Goal: Task Accomplishment & Management: Manage account settings

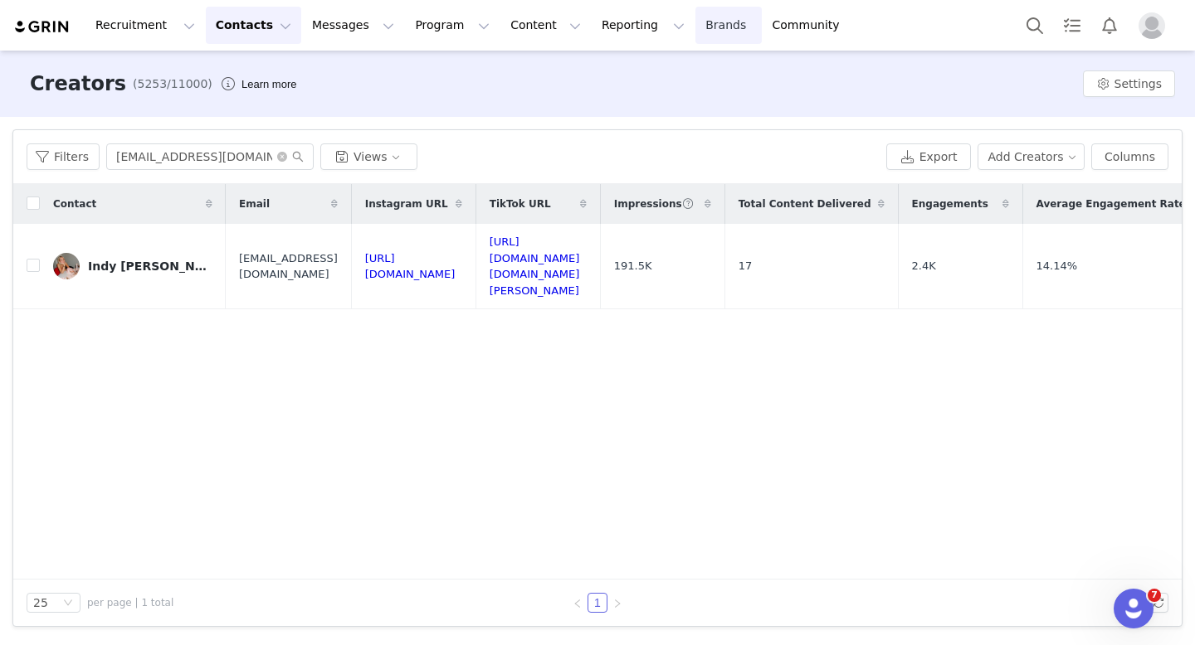
click at [695, 26] on link "Brands Brands" at bounding box center [728, 25] width 66 height 37
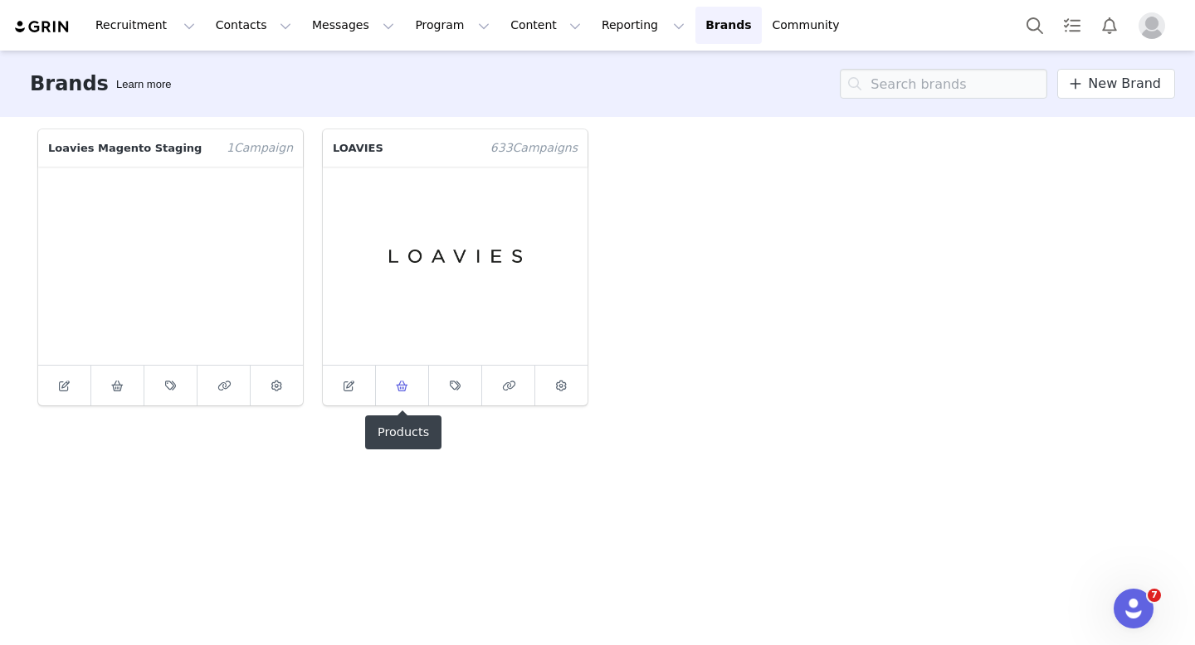
click at [398, 393] on span at bounding box center [402, 386] width 20 height 20
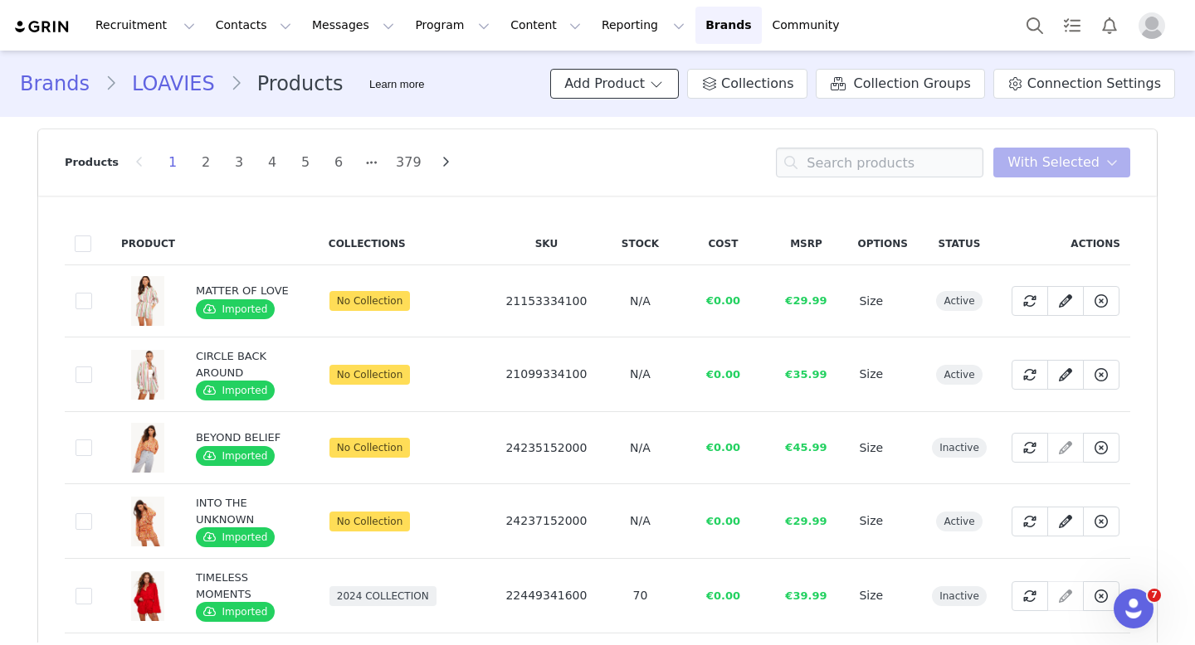
click at [667, 76] on button "Add Product" at bounding box center [614, 84] width 129 height 30
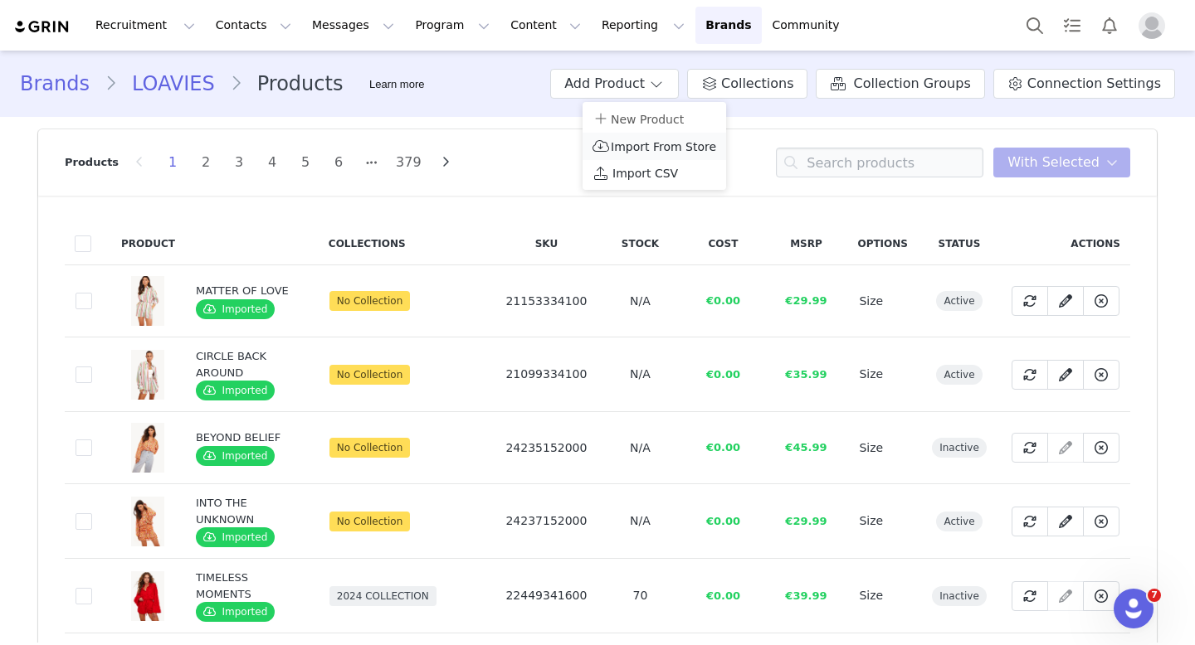
click at [640, 150] on span "Import From Store" at bounding box center [663, 146] width 105 height 13
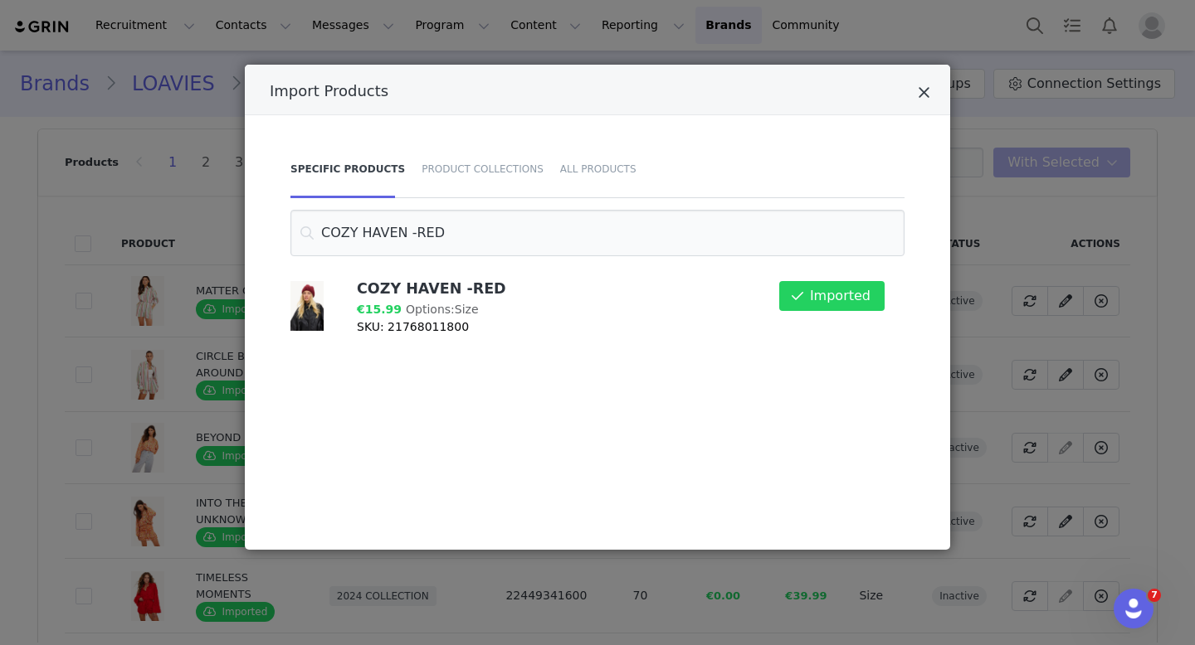
type input "COZY HAVEN -RED"
click at [926, 92] on icon "Close" at bounding box center [923, 93] width 12 height 17
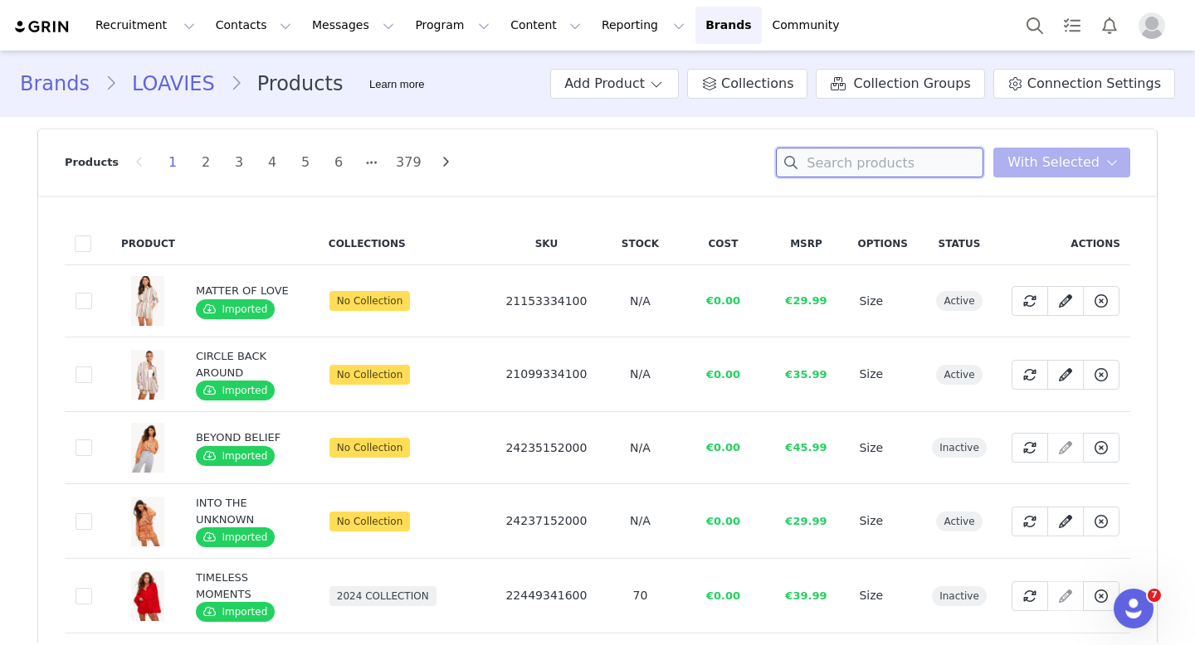
click at [889, 162] on input at bounding box center [879, 163] width 207 height 30
paste input "COZY HAVEN -RED"
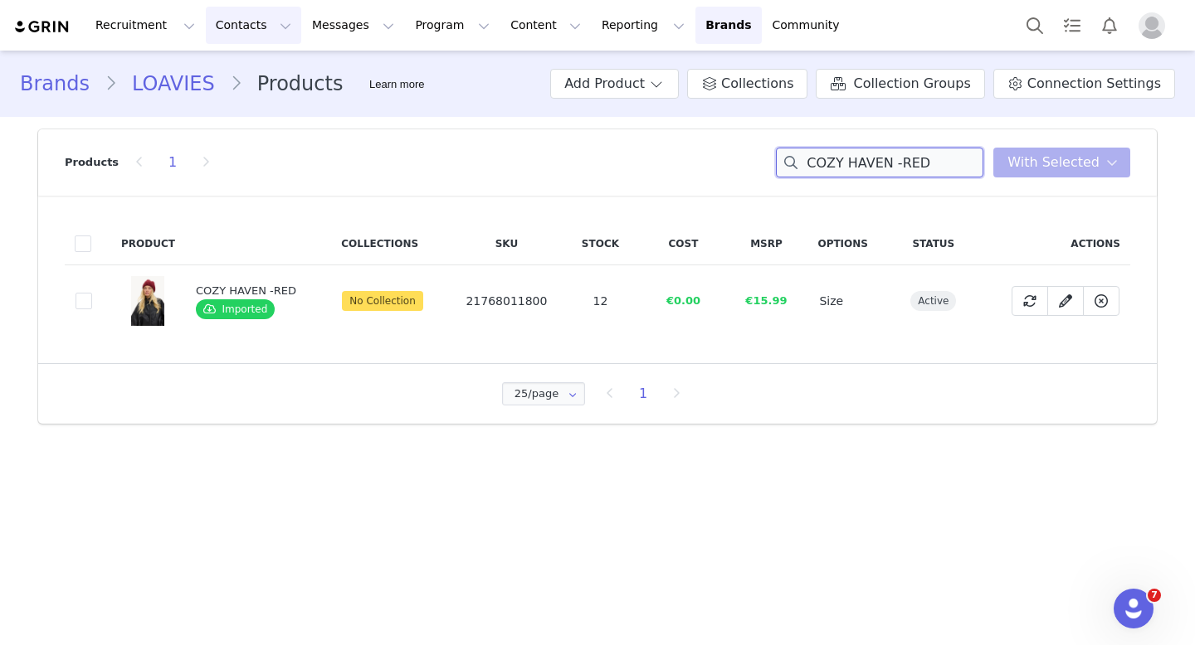
type input "COZY HAVEN -RED"
click at [664, 90] on span at bounding box center [656, 84] width 17 height 20
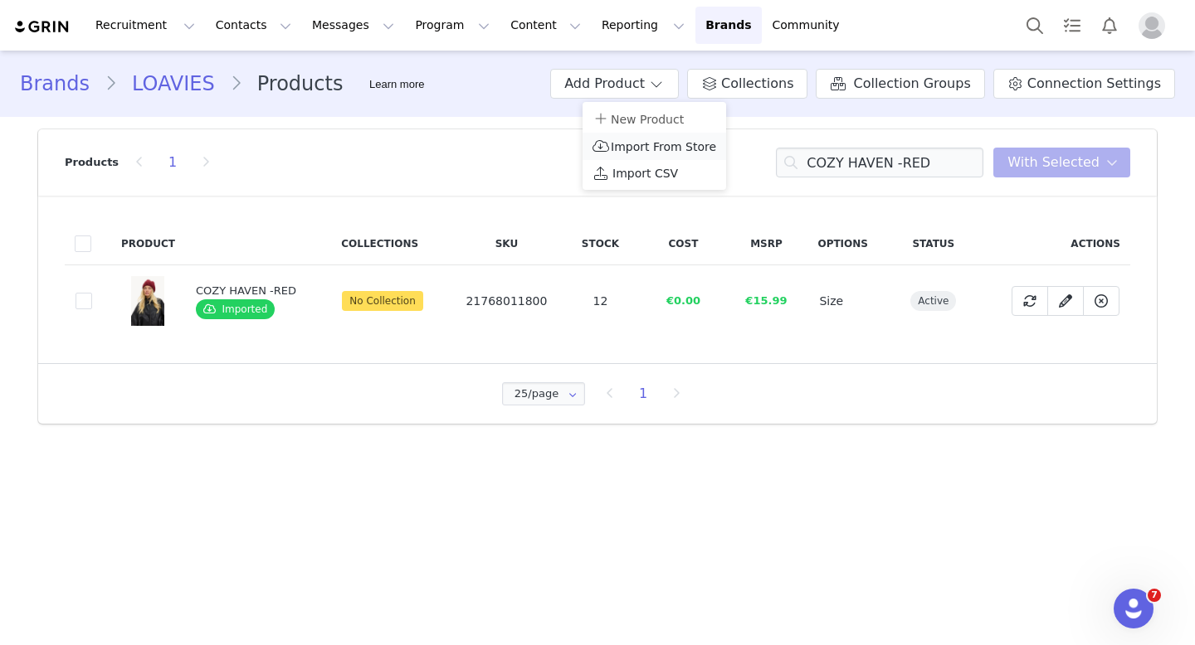
click at [682, 150] on span "Import From Store" at bounding box center [663, 146] width 105 height 13
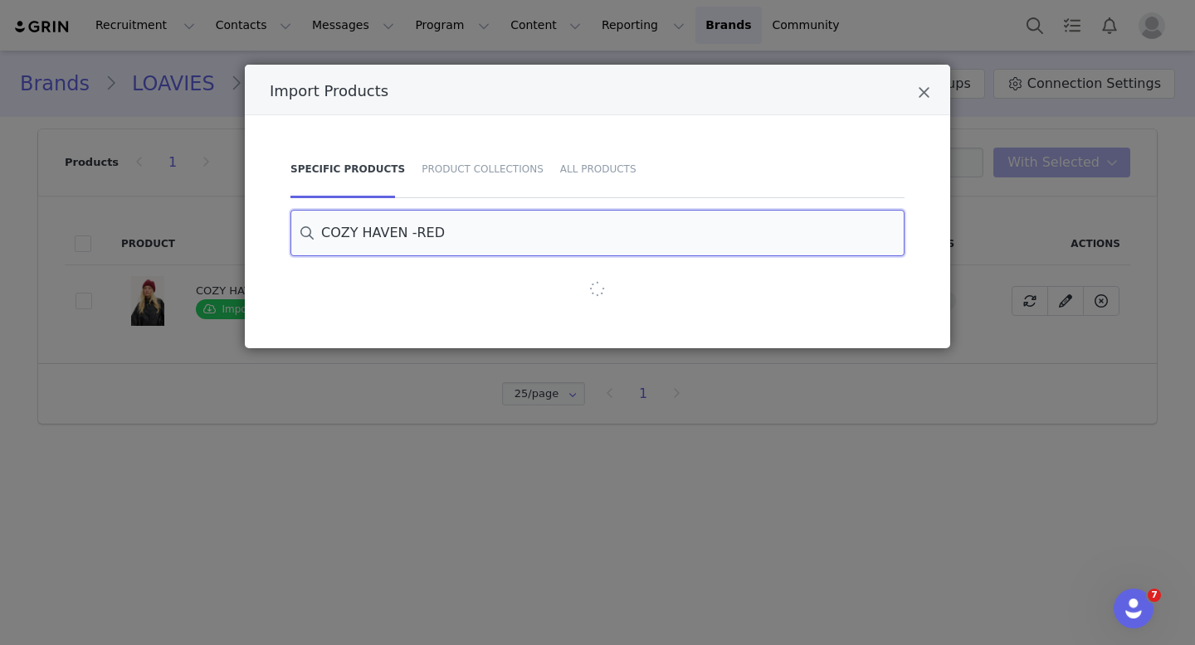
click at [490, 246] on input "COZY HAVEN -RED" at bounding box center [597, 233] width 614 height 46
paste input "MY LOVE, MY LIFE"
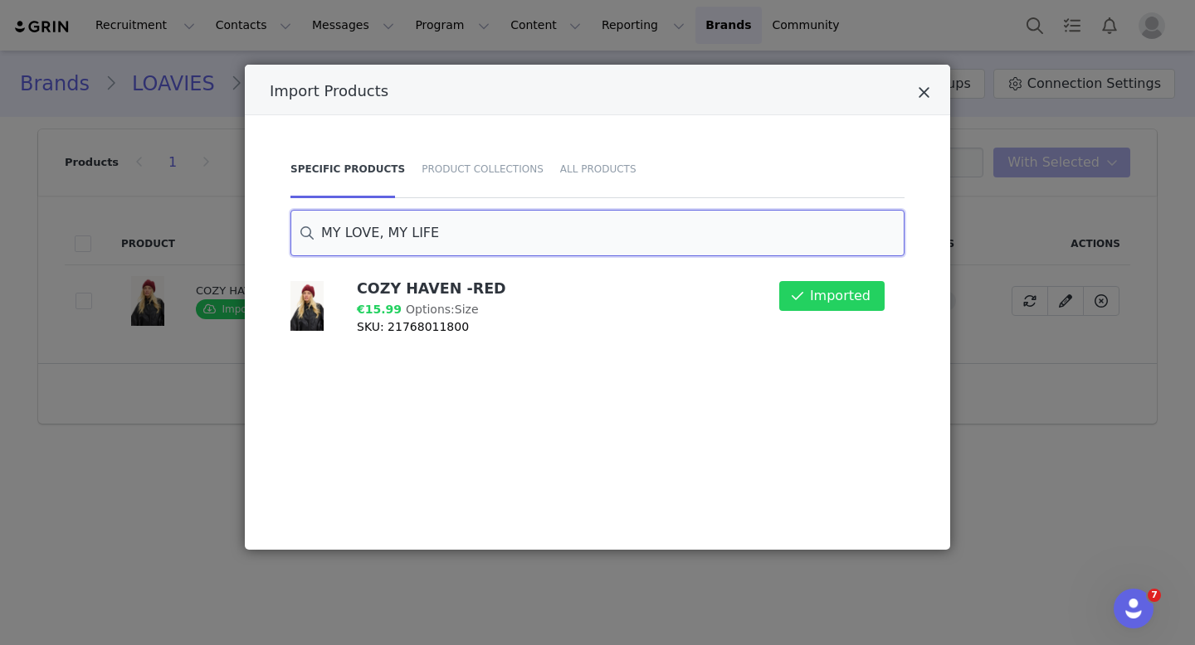
type input "MY LOVE, MY LIFE"
click at [928, 89] on icon "Close" at bounding box center [923, 93] width 12 height 17
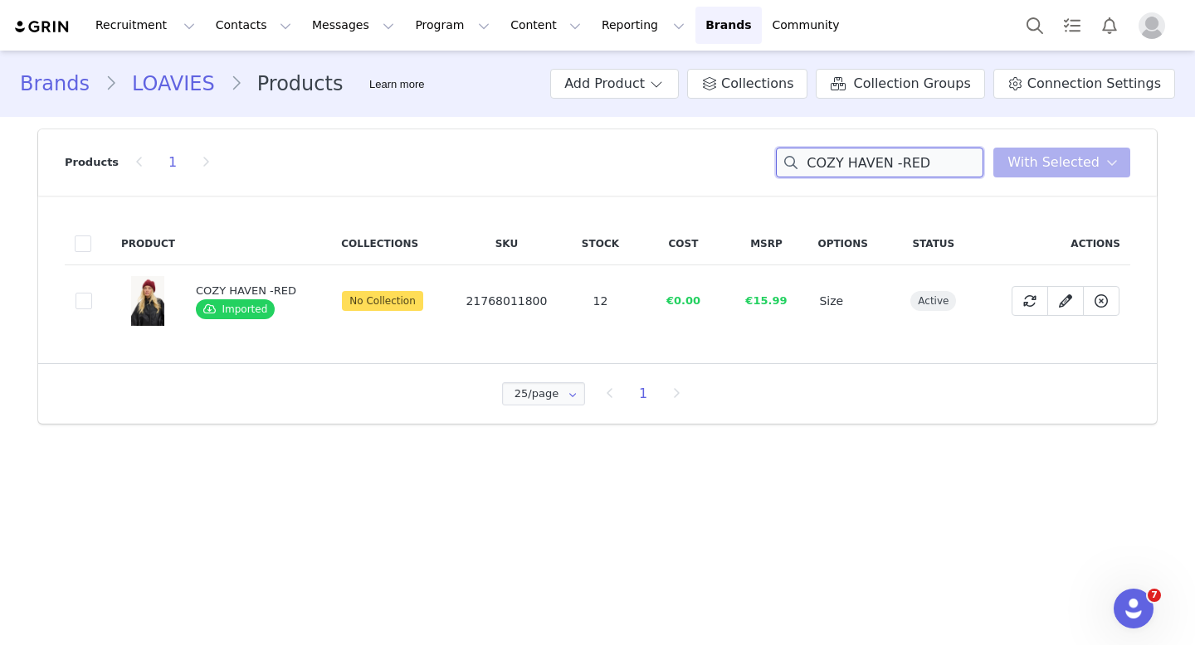
click at [952, 152] on input "COZY HAVEN -RED" at bounding box center [879, 163] width 207 height 30
paste input "MY LOVE, MY LIFE"
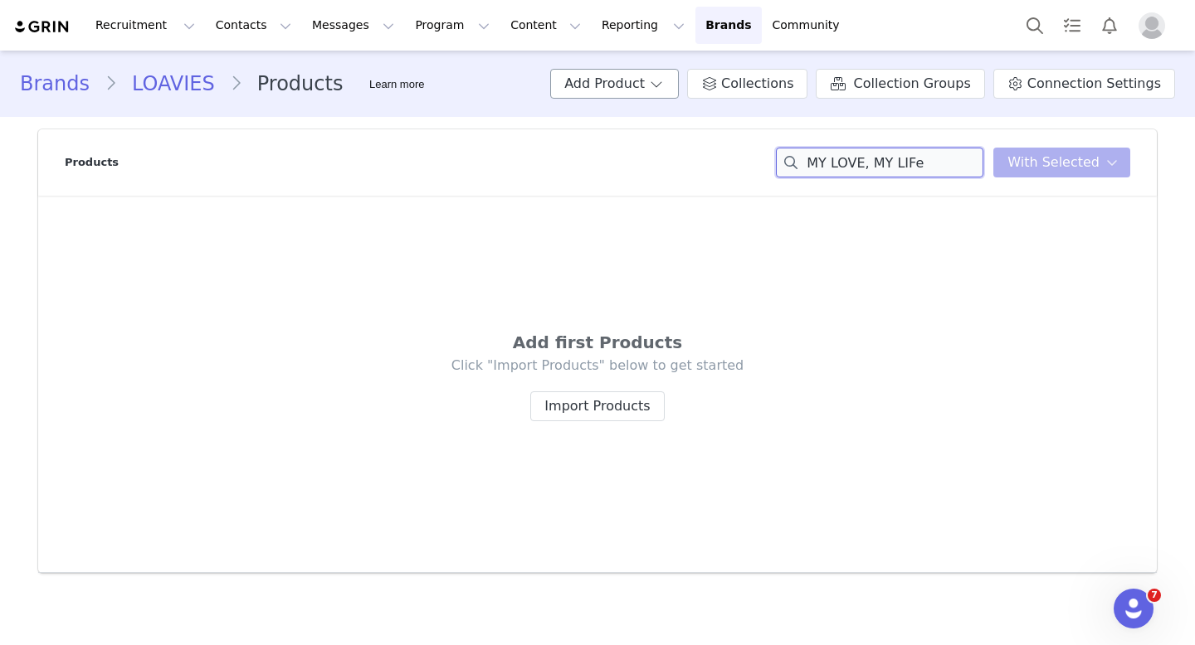
type input "MY LOVE, MY LIFe"
click at [638, 82] on button "Add Product" at bounding box center [614, 84] width 129 height 30
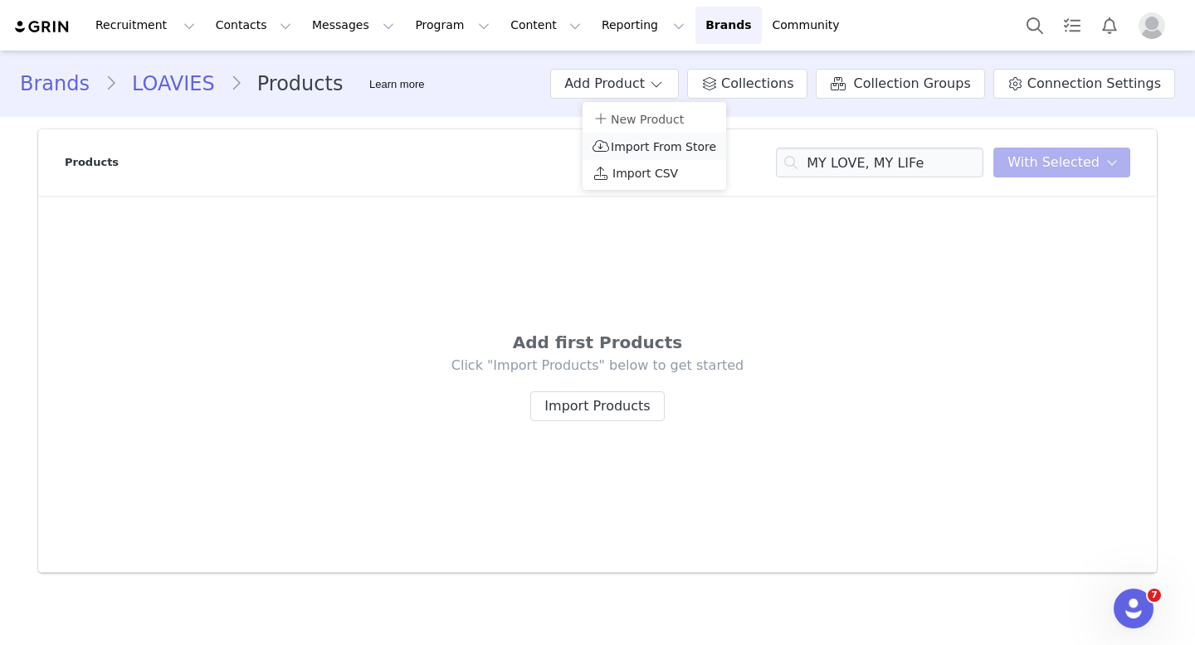
click at [636, 144] on span "Import From Store" at bounding box center [663, 146] width 105 height 13
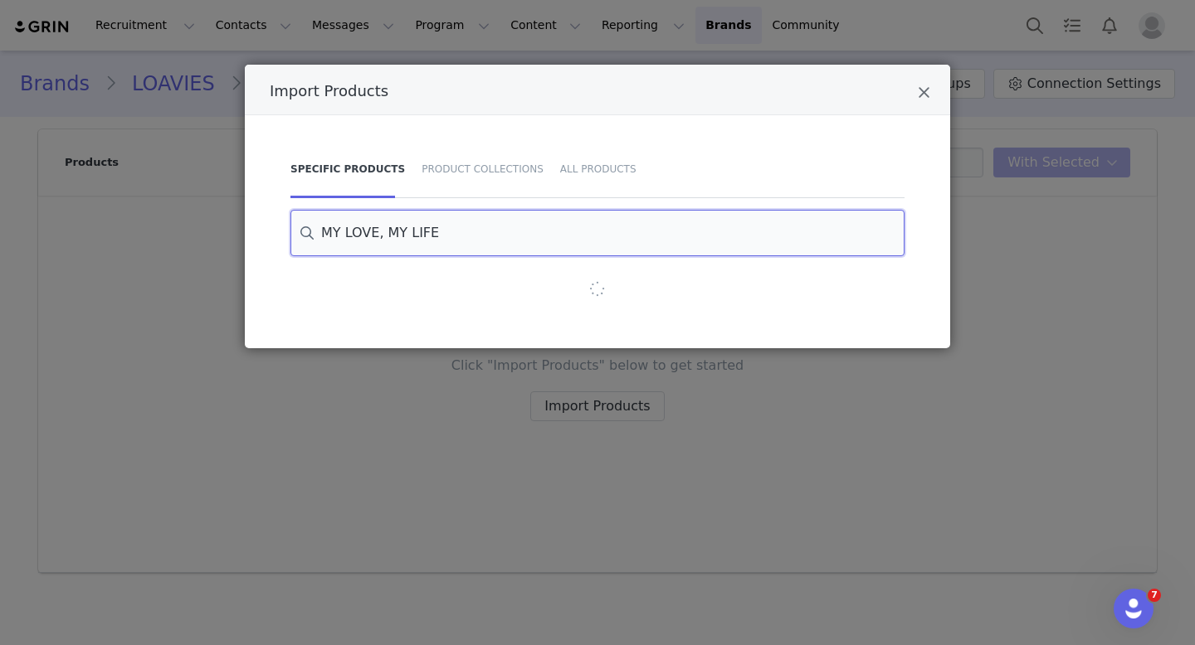
click at [510, 231] on input "MY LOVE, MY LIFE" at bounding box center [597, 233] width 614 height 46
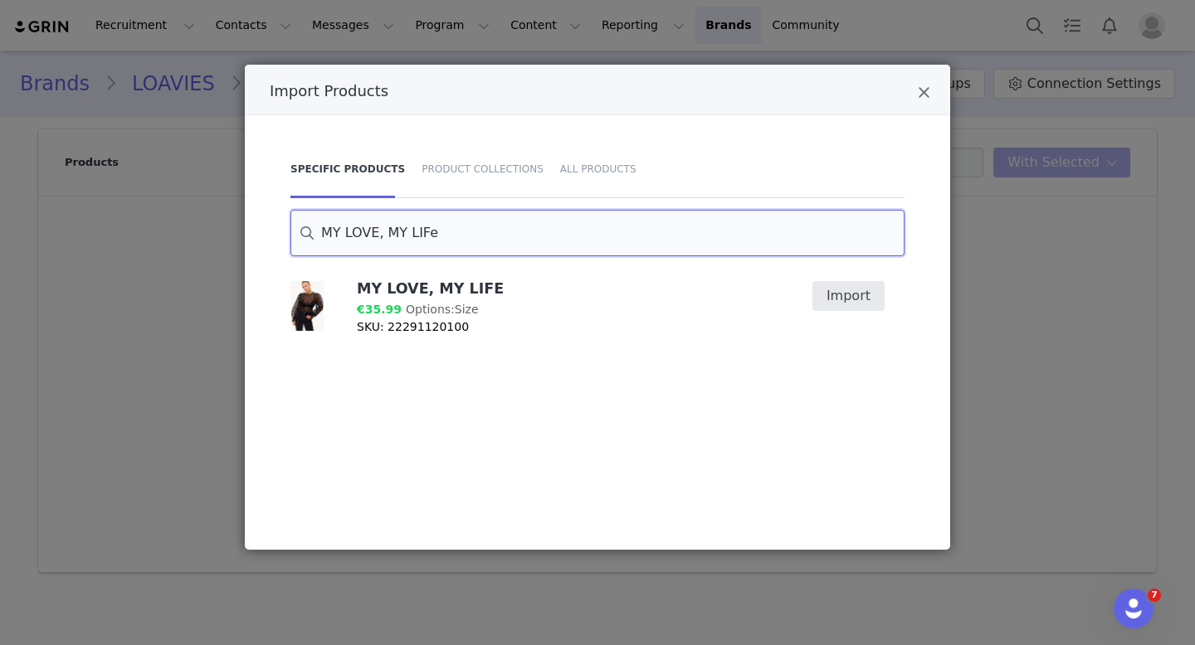
type input "MY LOVE, MY LIFe"
click at [868, 304] on button "Import" at bounding box center [848, 296] width 72 height 30
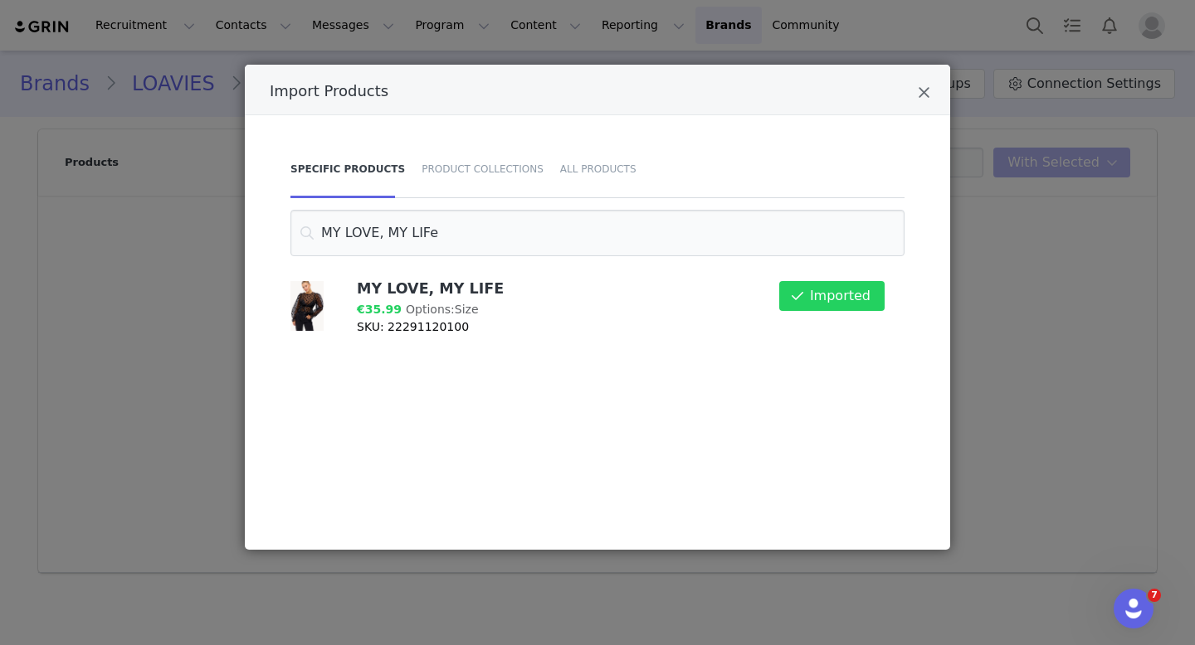
click at [978, 124] on div "Import Products Specific Products Product Collections All Products MY LOVE, MY …" at bounding box center [597, 322] width 1195 height 645
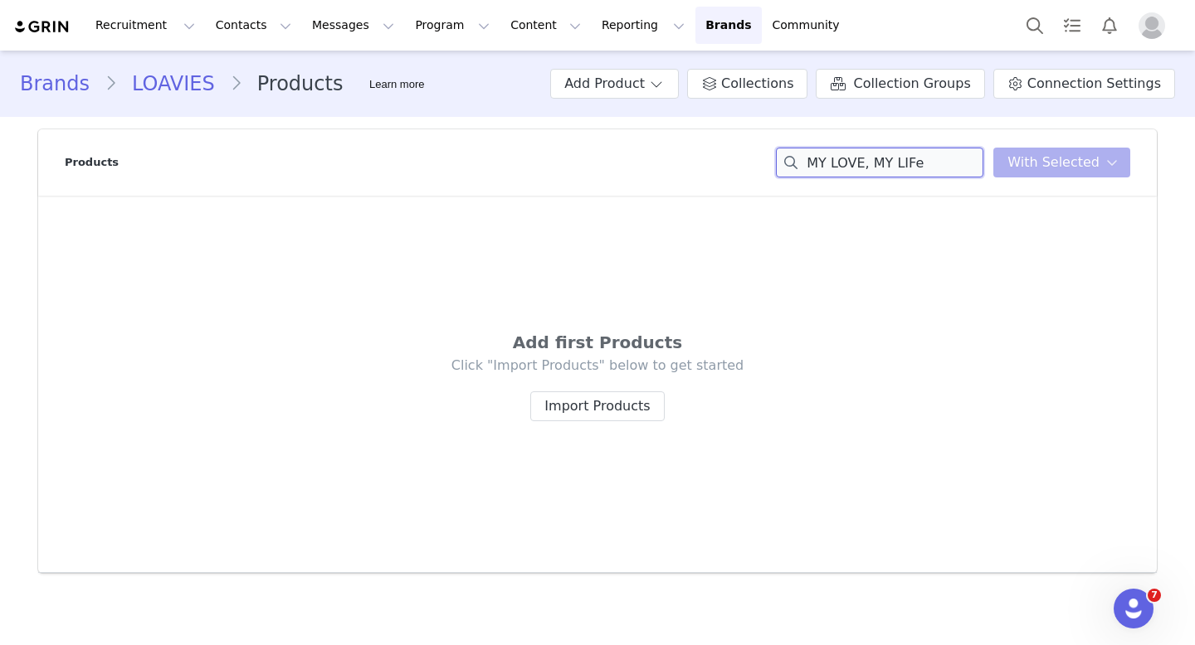
click at [945, 156] on input "MY LOVE, MY LIFe" at bounding box center [879, 163] width 207 height 30
paste input "FE"
click at [664, 77] on span at bounding box center [656, 84] width 17 height 20
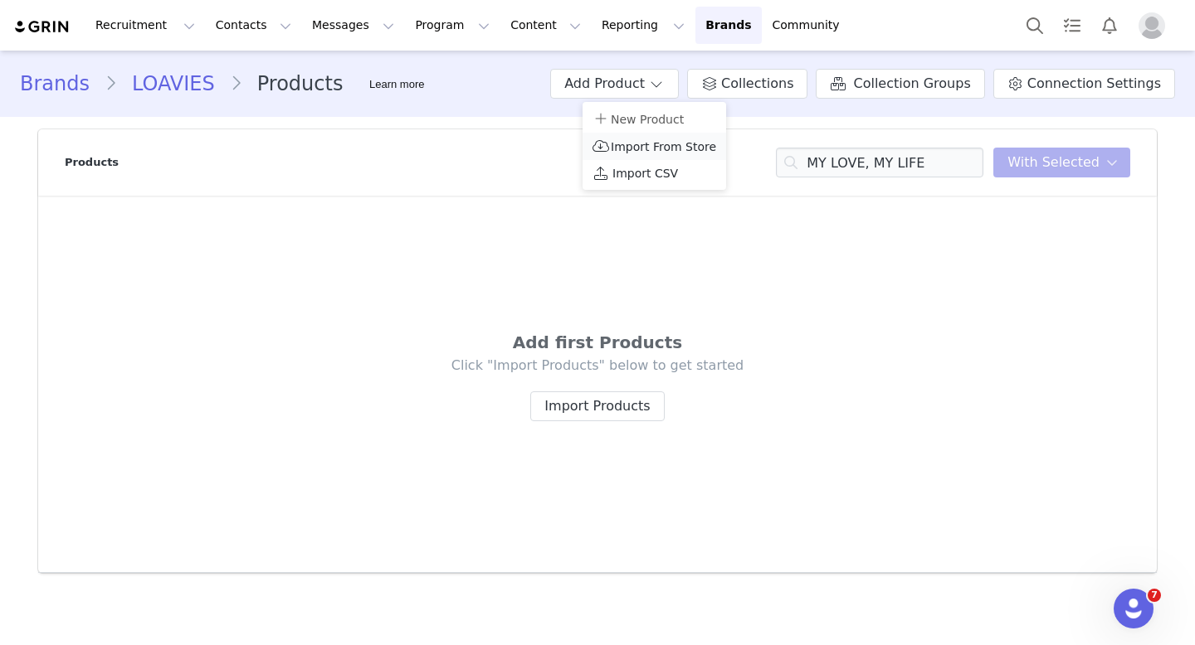
click at [665, 140] on span "Import From Store" at bounding box center [663, 146] width 105 height 13
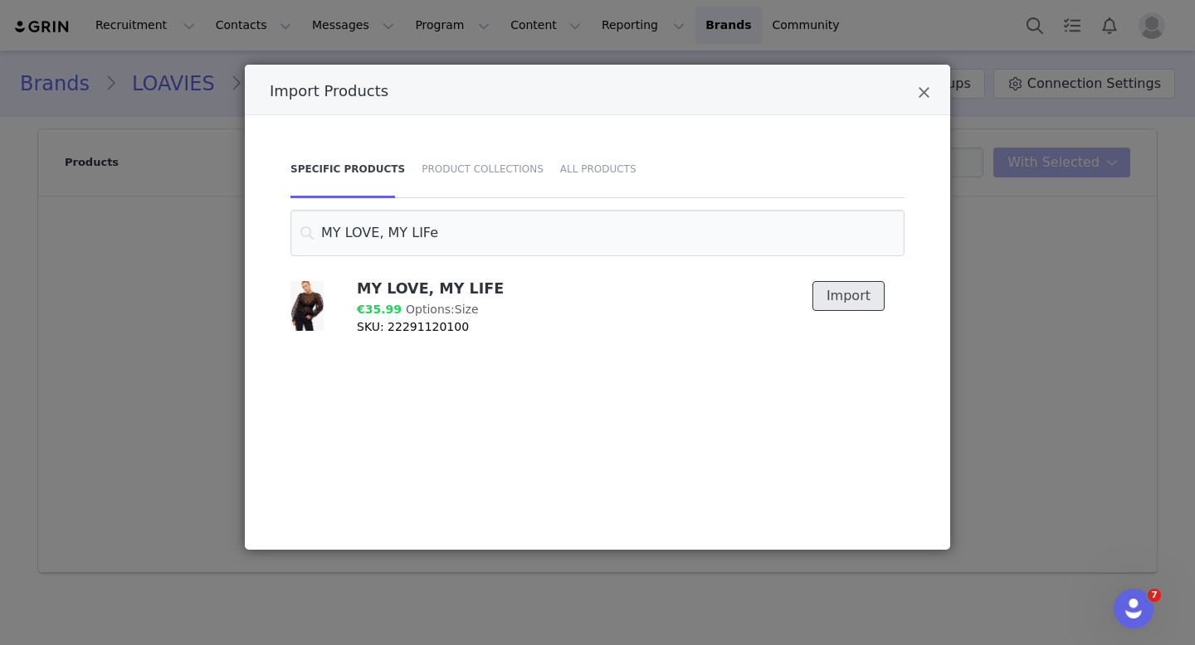
click at [854, 294] on button "Import" at bounding box center [848, 296] width 72 height 30
click at [985, 127] on div "Import Products Specific Products Product Collections All Products MY LOVE, MY …" at bounding box center [597, 322] width 1195 height 645
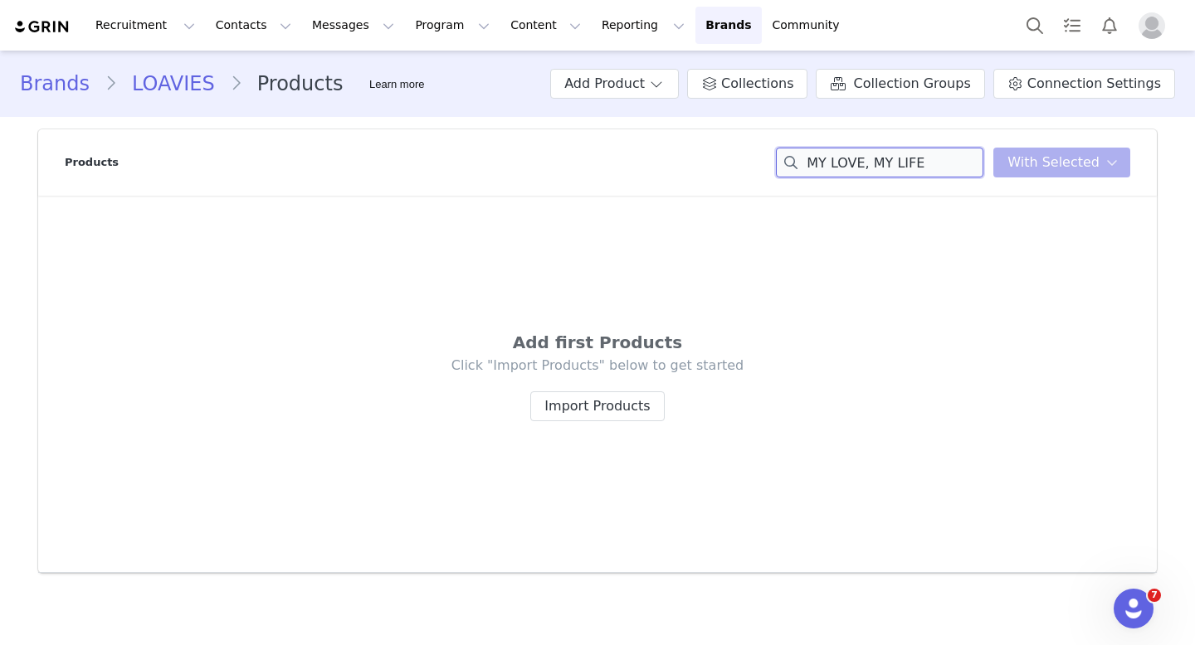
click at [952, 164] on input "MY LOVE, MY LIFE" at bounding box center [879, 163] width 207 height 30
paste input "BEYOND THE DAWN"
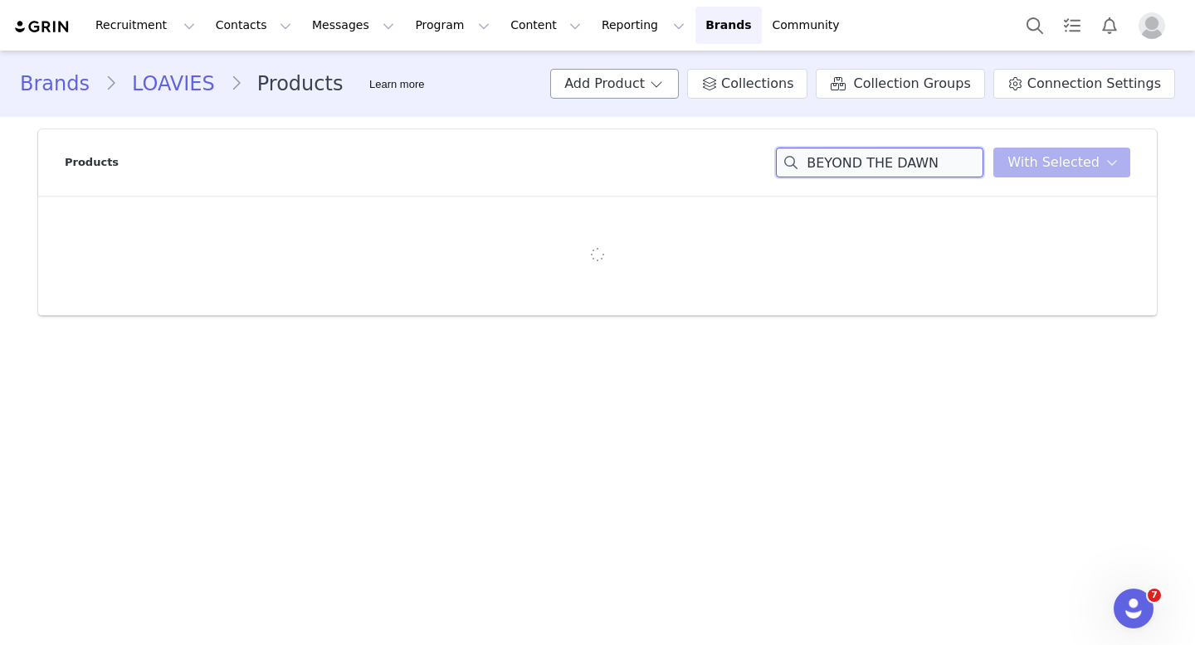
type input "BEYOND THE DAWN"
click at [666, 80] on button "Add Product" at bounding box center [614, 84] width 129 height 30
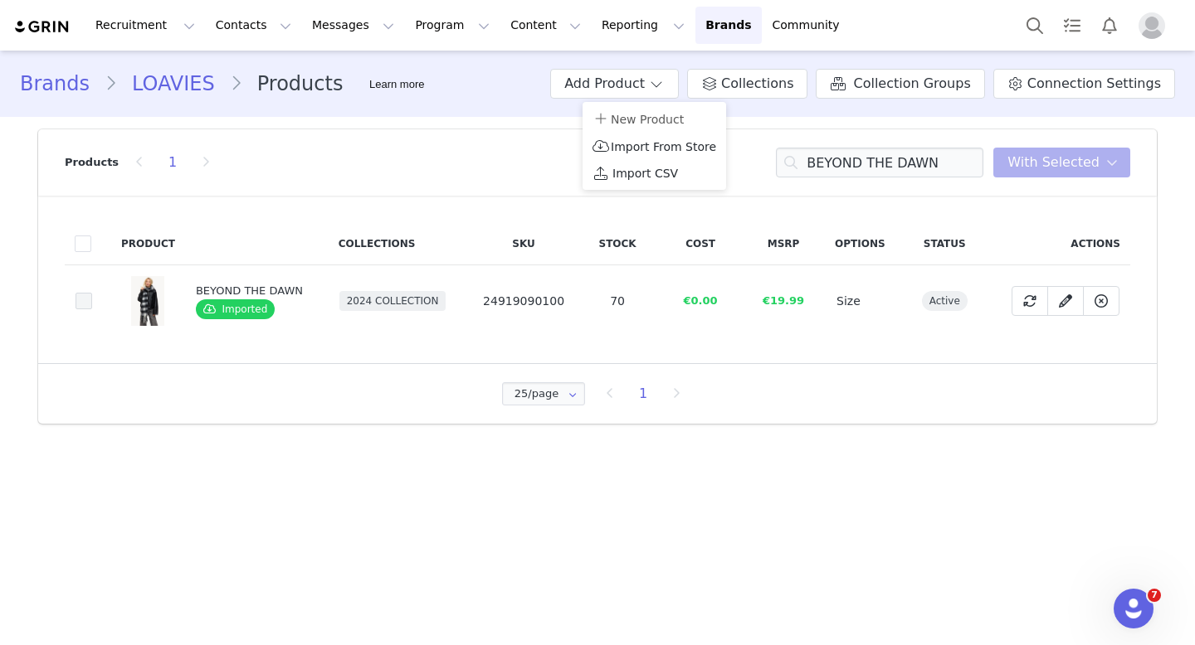
click at [80, 303] on span at bounding box center [83, 301] width 17 height 17
click at [92, 293] on input "f1531f5d-5d54-4f08-9920-86c70cebc9a8" at bounding box center [92, 293] width 0 height 0
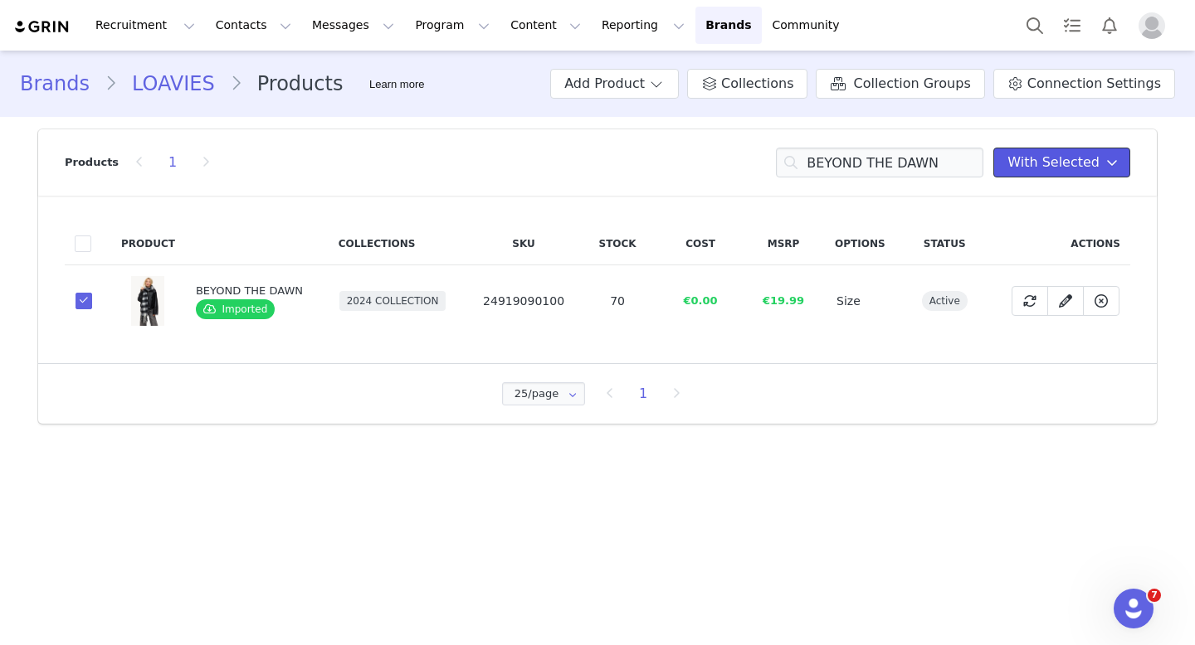
click at [1106, 164] on icon at bounding box center [1112, 162] width 12 height 13
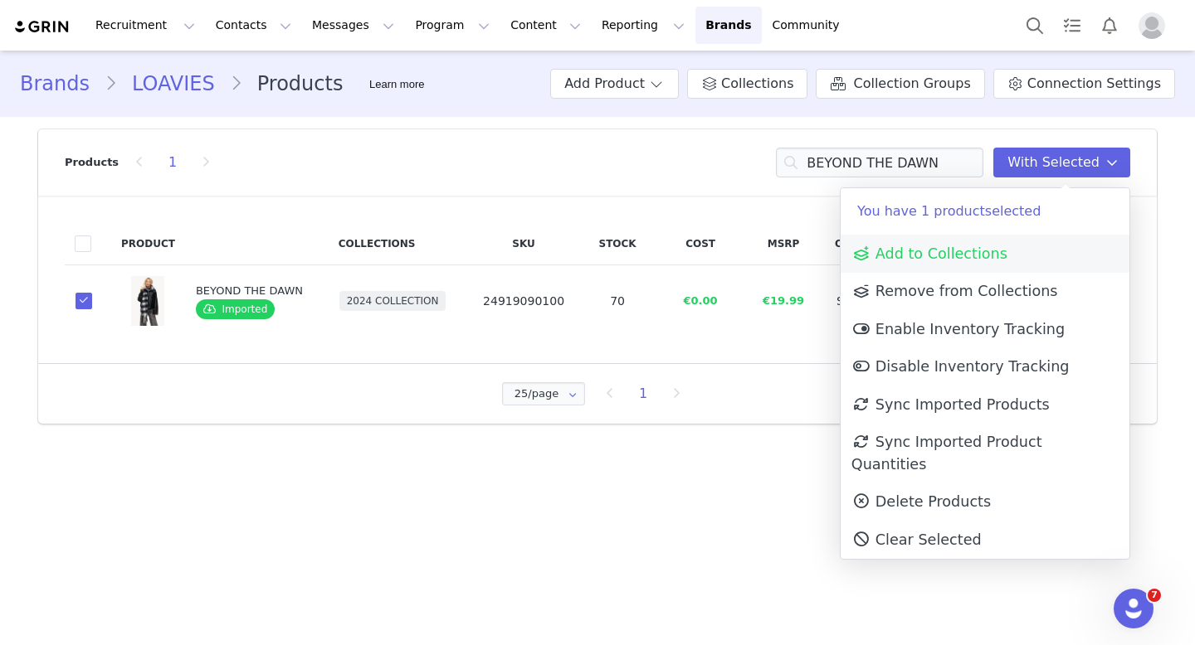
click at [933, 265] on link "Add to Collections" at bounding box center [984, 254] width 289 height 38
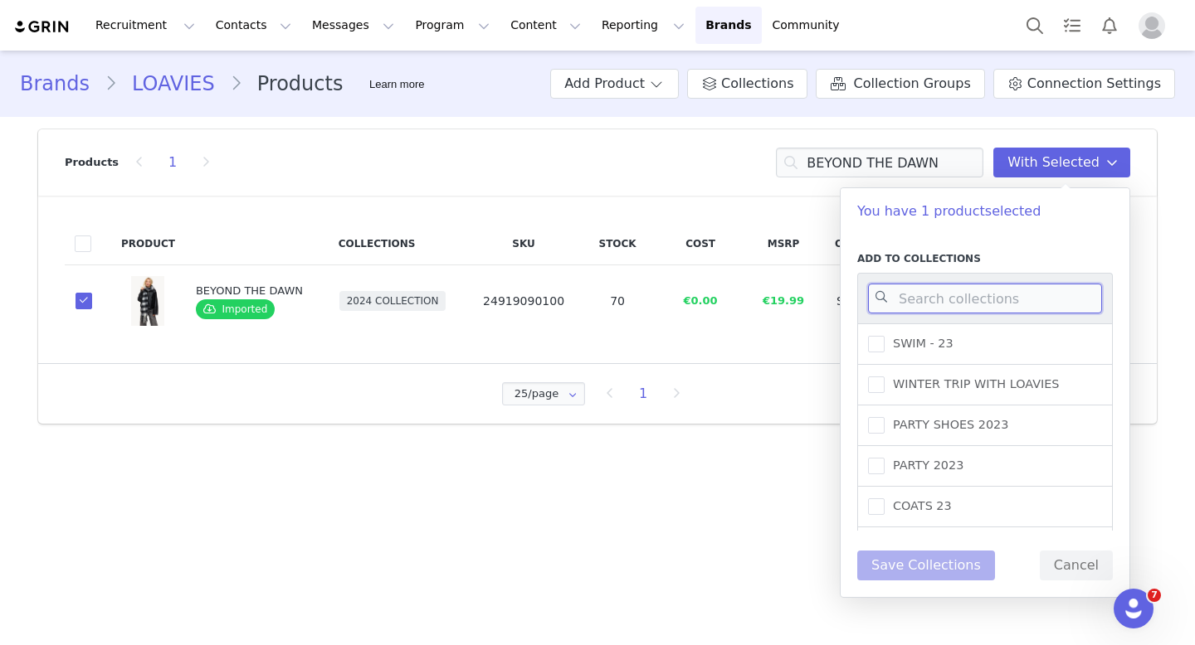
click at [925, 307] on input at bounding box center [985, 299] width 234 height 30
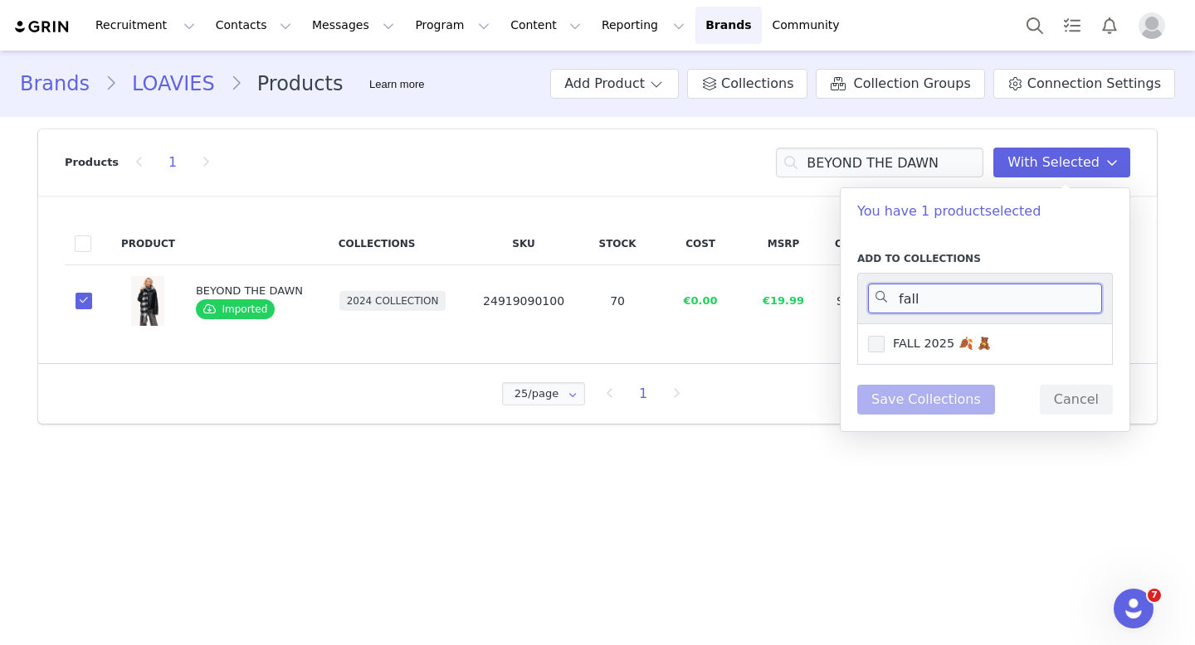
type input "fall"
click at [878, 341] on span at bounding box center [876, 344] width 17 height 17
click at [884, 336] on input "FALL 2025 🍂 🧸" at bounding box center [884, 336] width 0 height 0
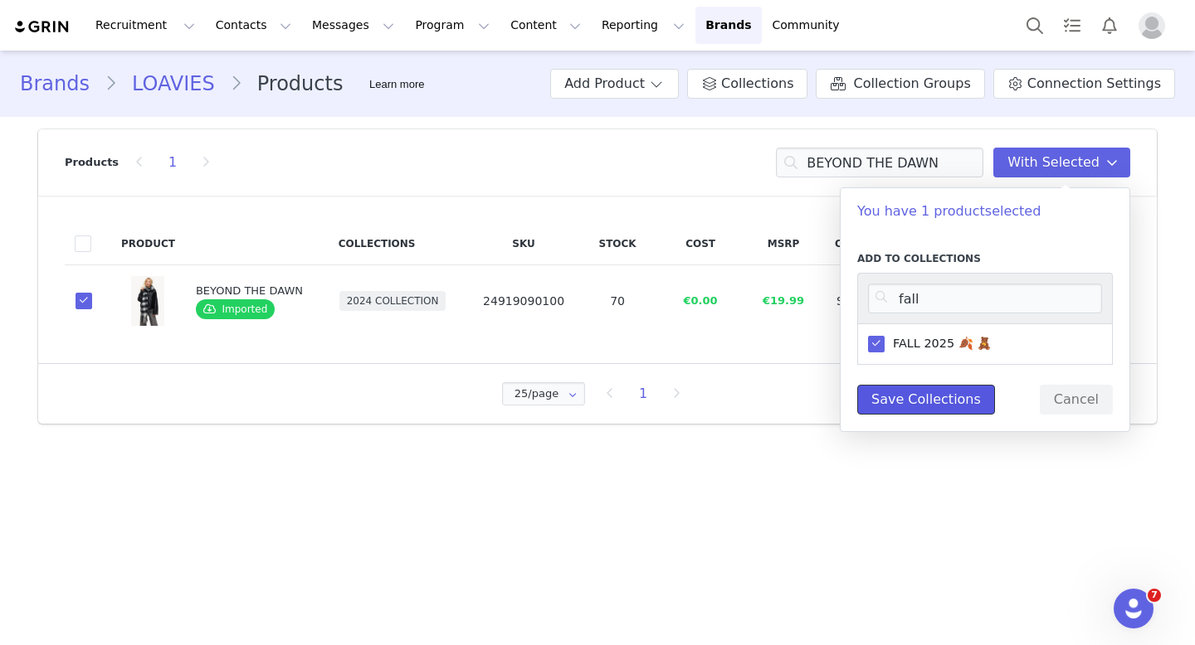
click at [888, 391] on button "Save Collections" at bounding box center [926, 400] width 138 height 30
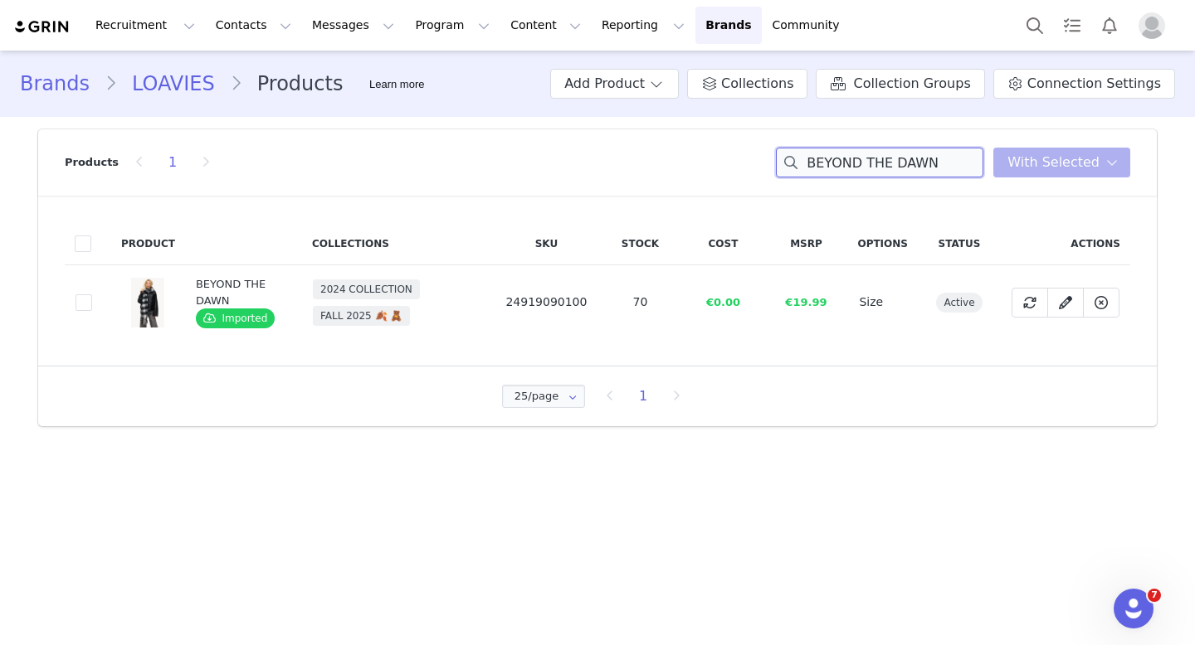
click at [927, 163] on input "BEYOND THE DAWN" at bounding box center [879, 163] width 207 height 30
paste input "MY LOVE, MY LIFE"
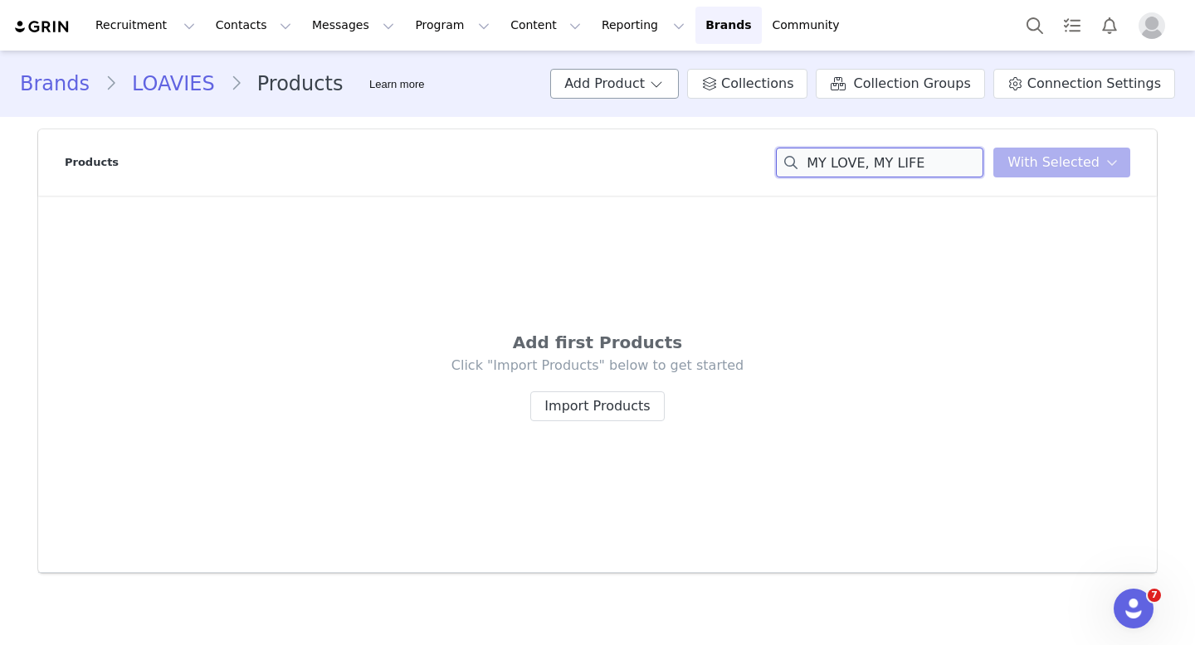
type input "MY LOVE, MY LIFE"
click at [664, 84] on span at bounding box center [656, 84] width 17 height 20
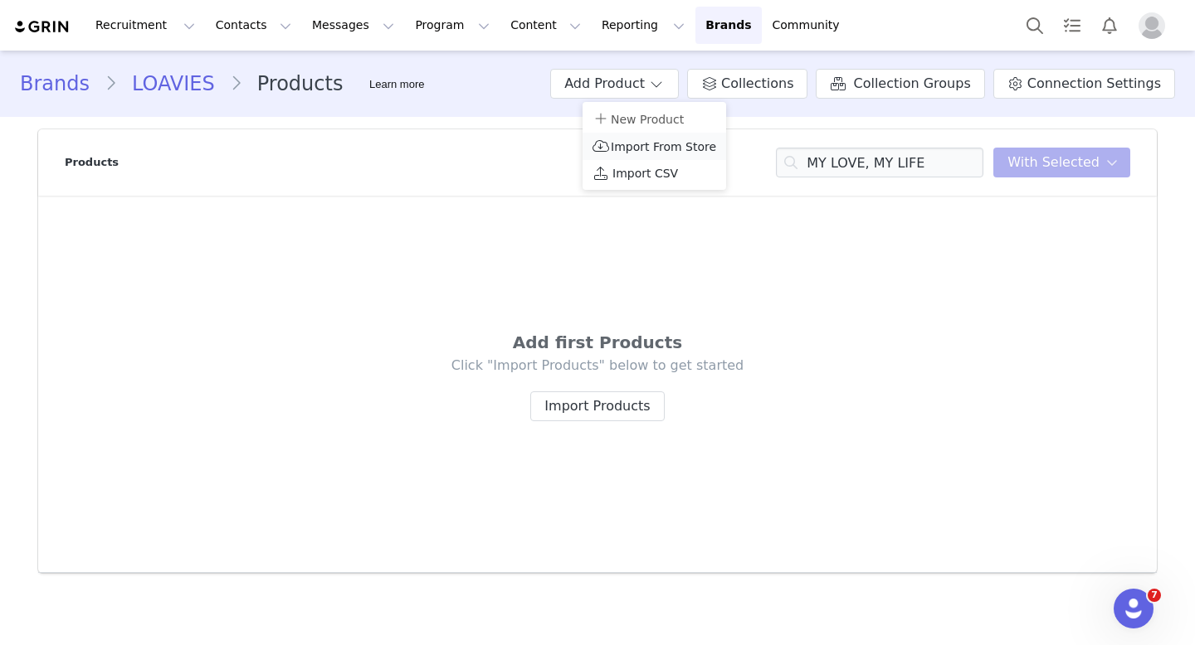
click at [682, 147] on span "Import From Store" at bounding box center [663, 146] width 105 height 13
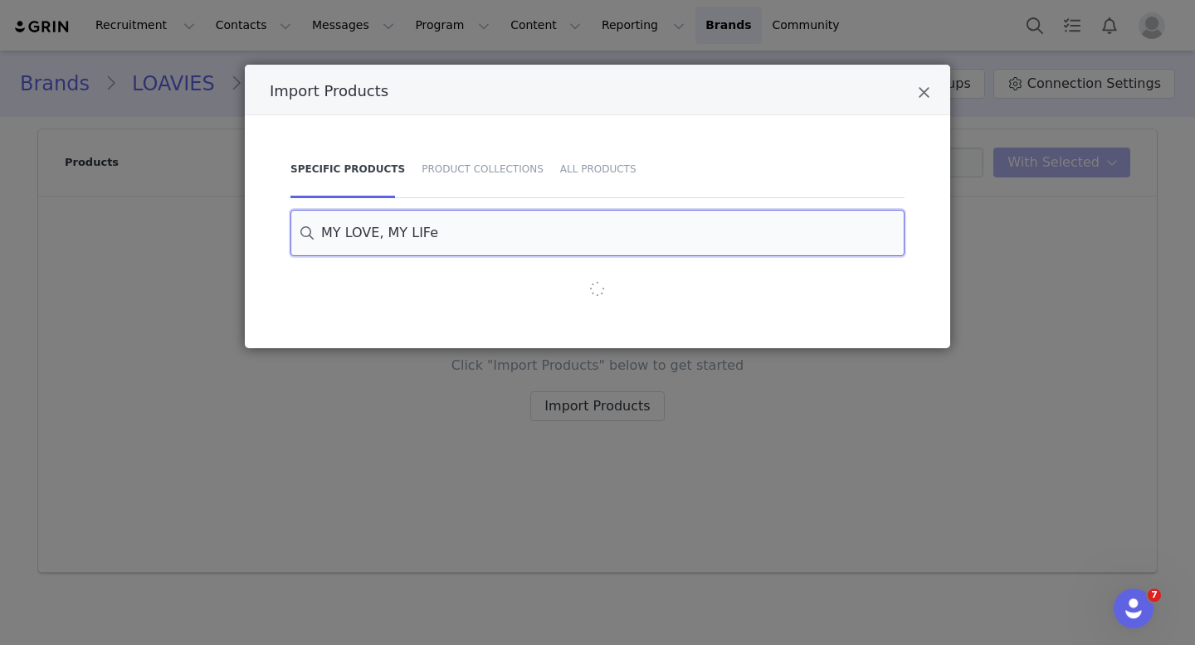
click at [539, 232] on input "MY LOVE, MY LIFe" at bounding box center [597, 233] width 614 height 46
paste input "E"
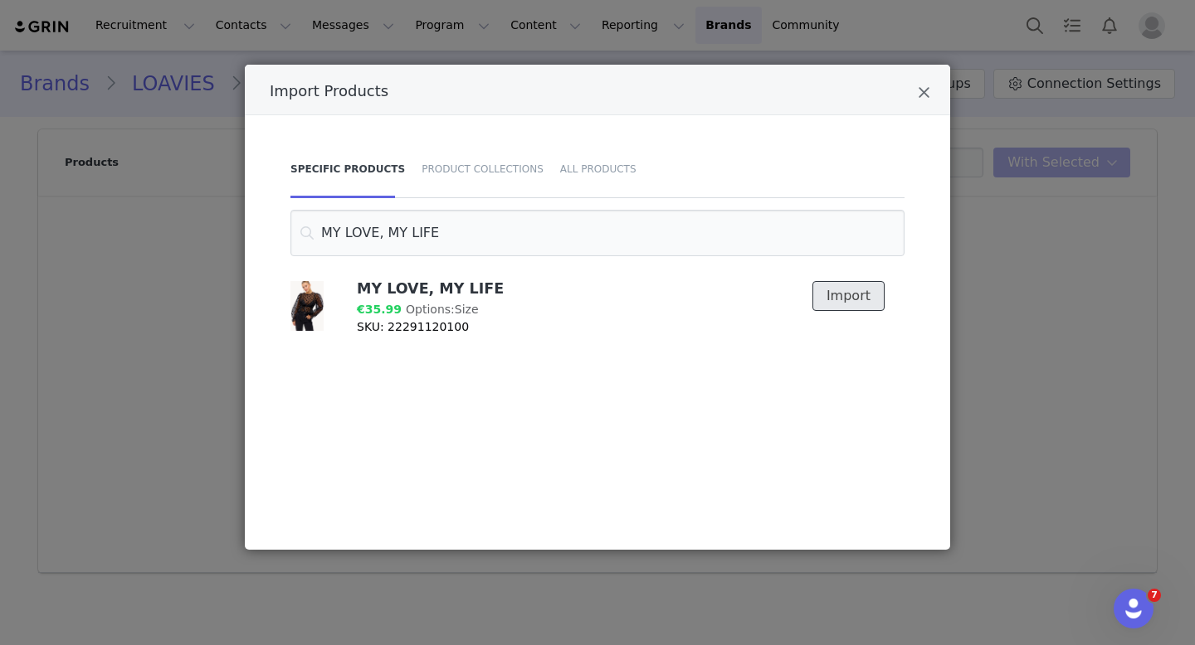
click at [849, 294] on button "Import" at bounding box center [848, 296] width 72 height 30
click at [923, 94] on icon "Close" at bounding box center [923, 93] width 12 height 17
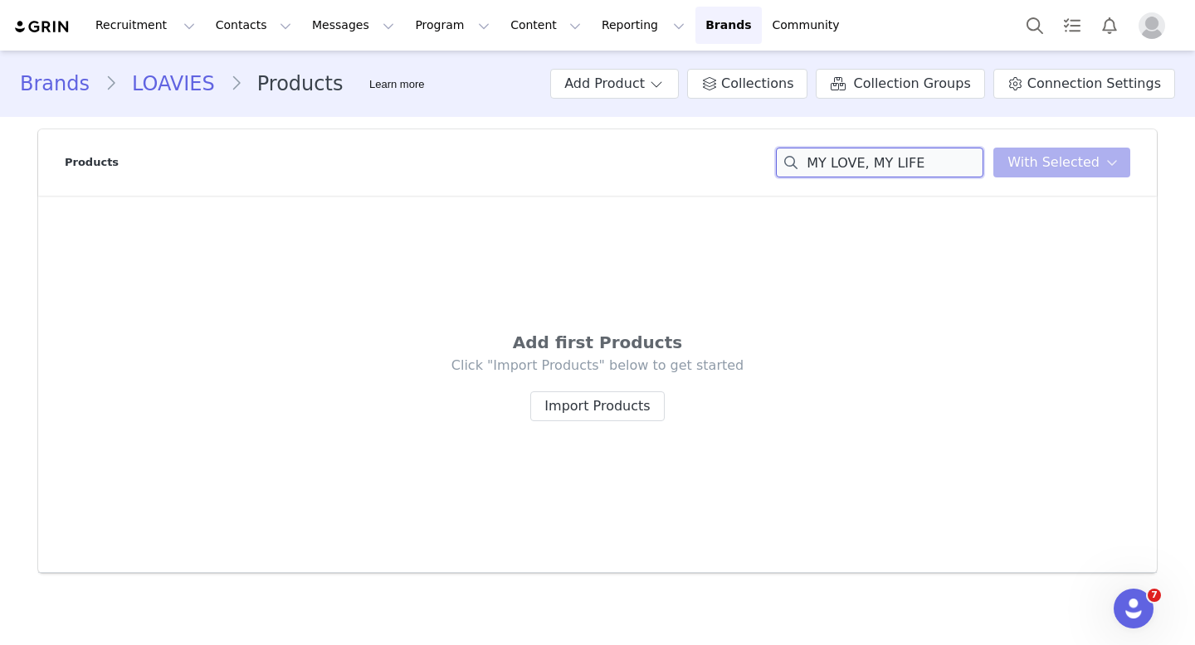
click at [951, 170] on input "MY LOVE, MY LIFE" at bounding box center [879, 163] width 207 height 30
click at [661, 86] on button "Add Product" at bounding box center [614, 84] width 129 height 30
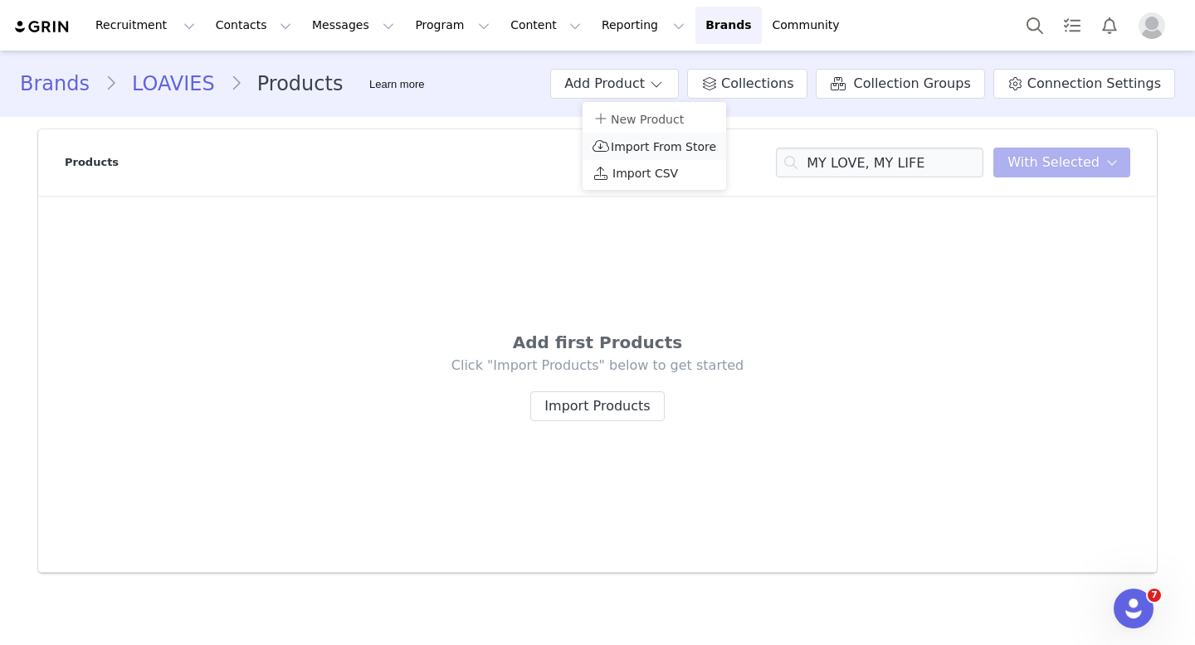
click at [635, 140] on span "Import From Store" at bounding box center [663, 146] width 105 height 13
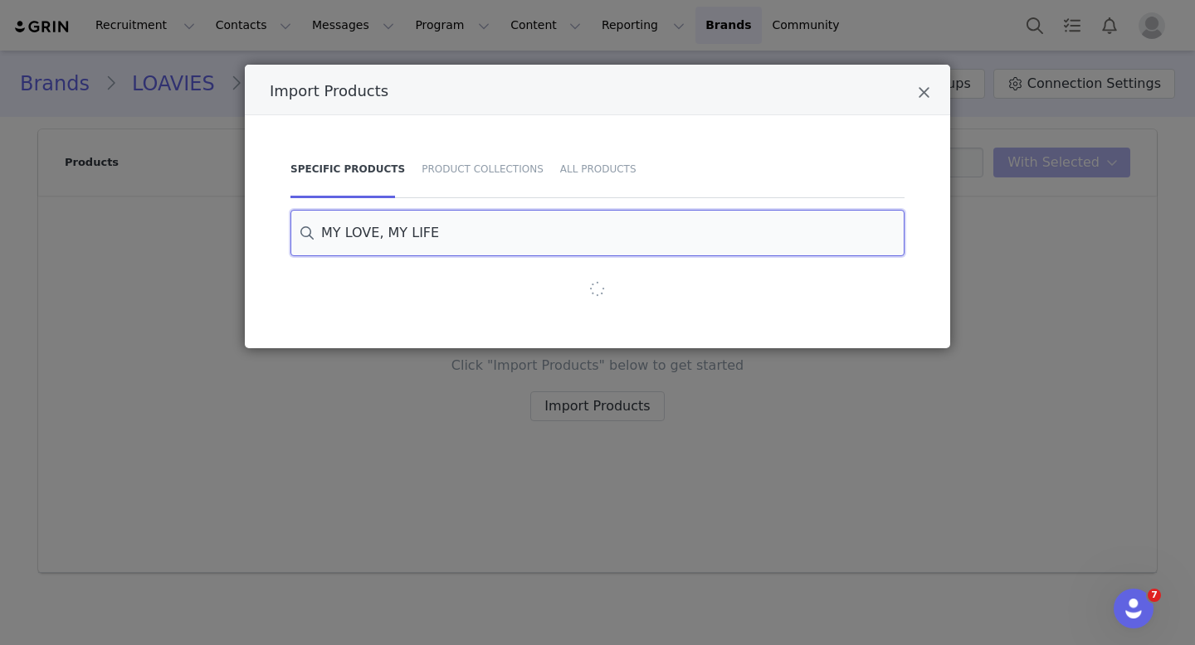
click at [553, 221] on input "MY LOVE, MY LIFE" at bounding box center [597, 233] width 614 height 46
paste input "Power in Progress"
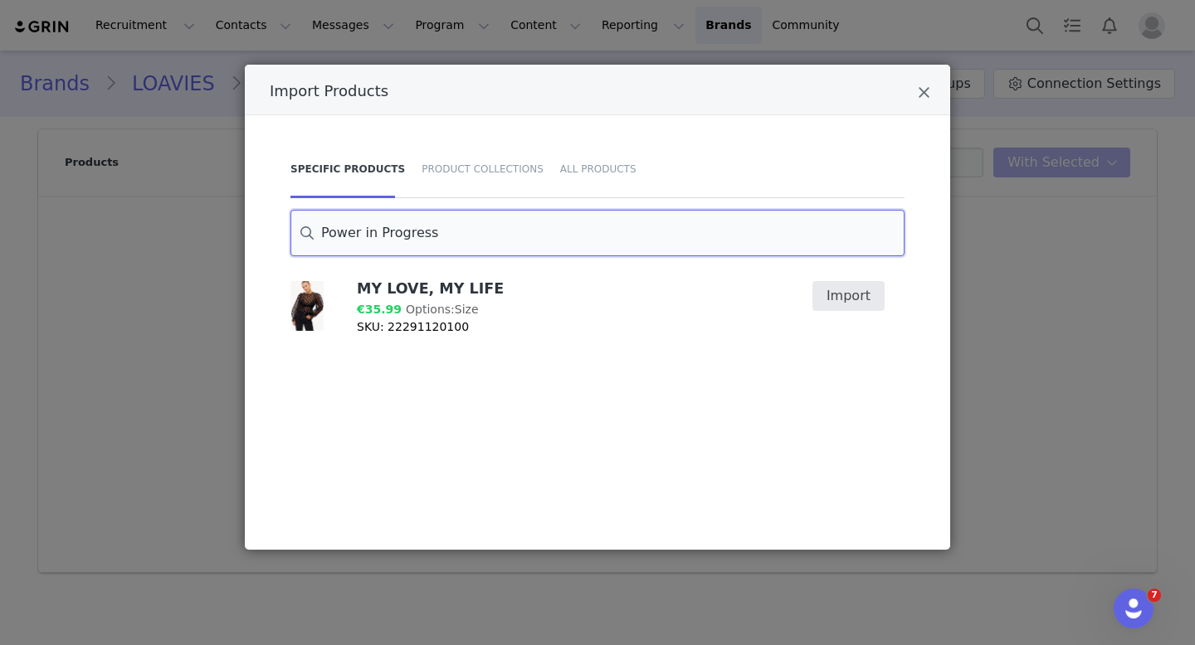
type input "Power in Progress"
click at [846, 299] on button "Import" at bounding box center [848, 296] width 72 height 30
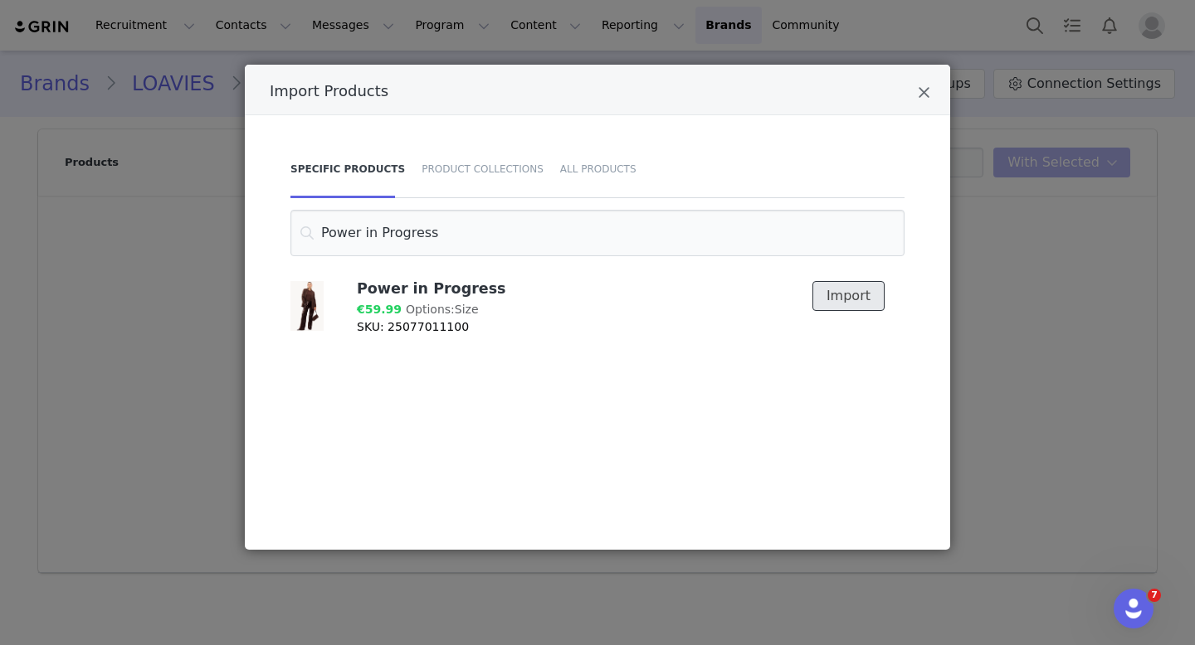
click at [851, 294] on button "Import" at bounding box center [848, 296] width 72 height 30
click at [921, 95] on icon "Close" at bounding box center [923, 93] width 12 height 17
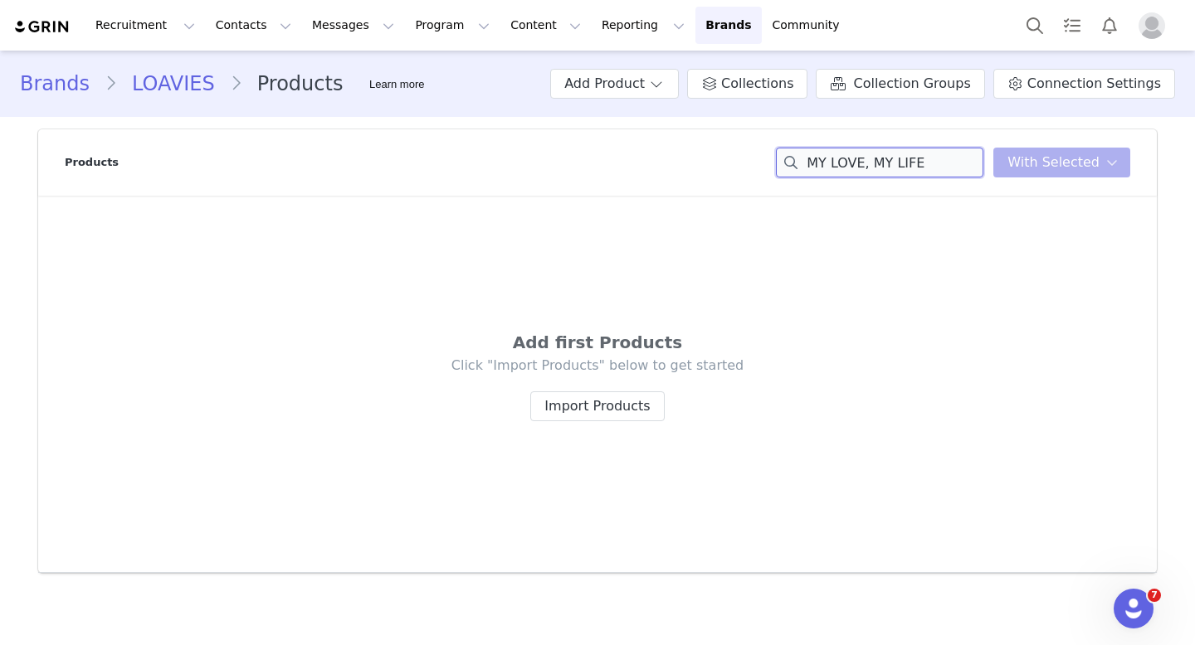
click at [936, 159] on input "MY LOVE, MY LIFE" at bounding box center [879, 163] width 207 height 30
paste input "Power in Progress"
type input "Power in Progress"
